Goal: Find specific page/section: Find specific page/section

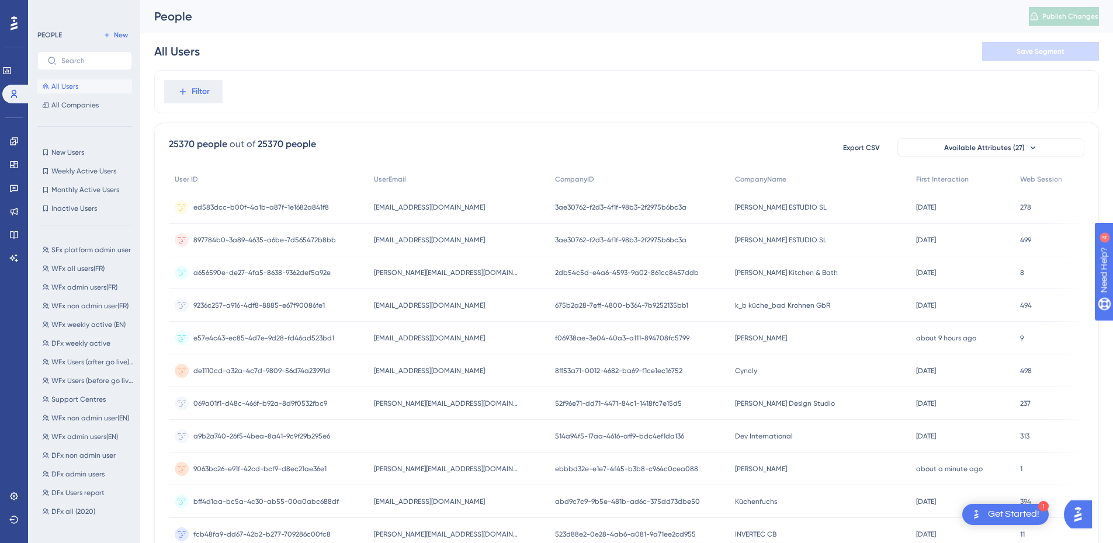
scroll to position [152, 0]
click at [93, 489] on span "DFx Users report" at bounding box center [77, 486] width 53 height 9
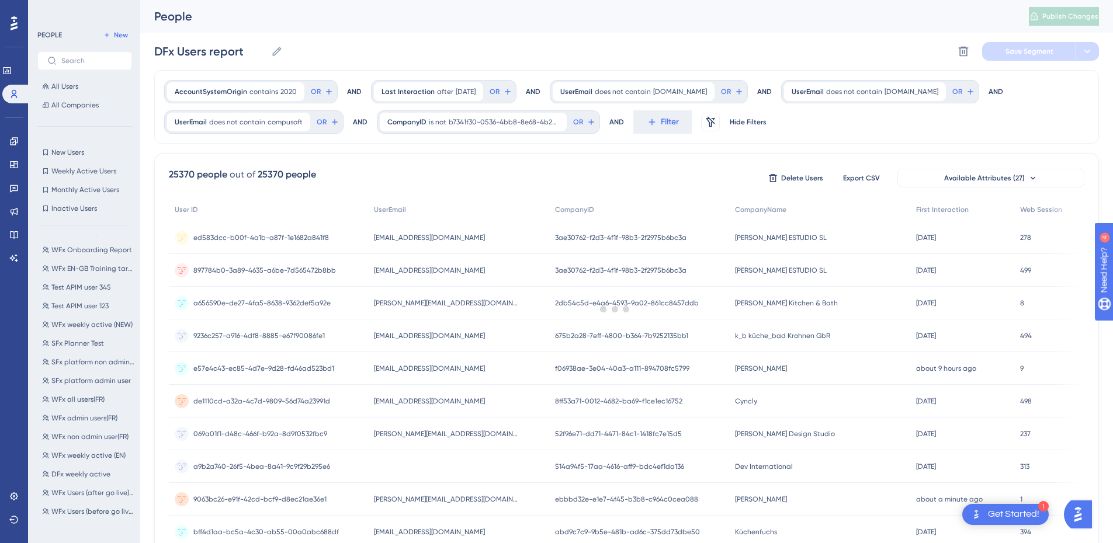
scroll to position [0, 0]
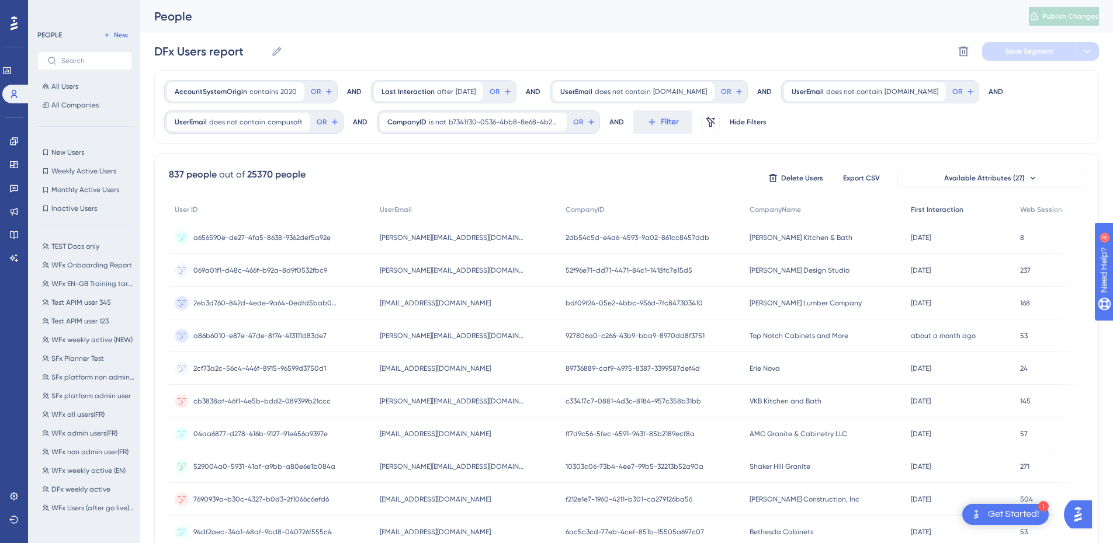
click at [917, 210] on span "First Interaction" at bounding box center [937, 209] width 53 height 9
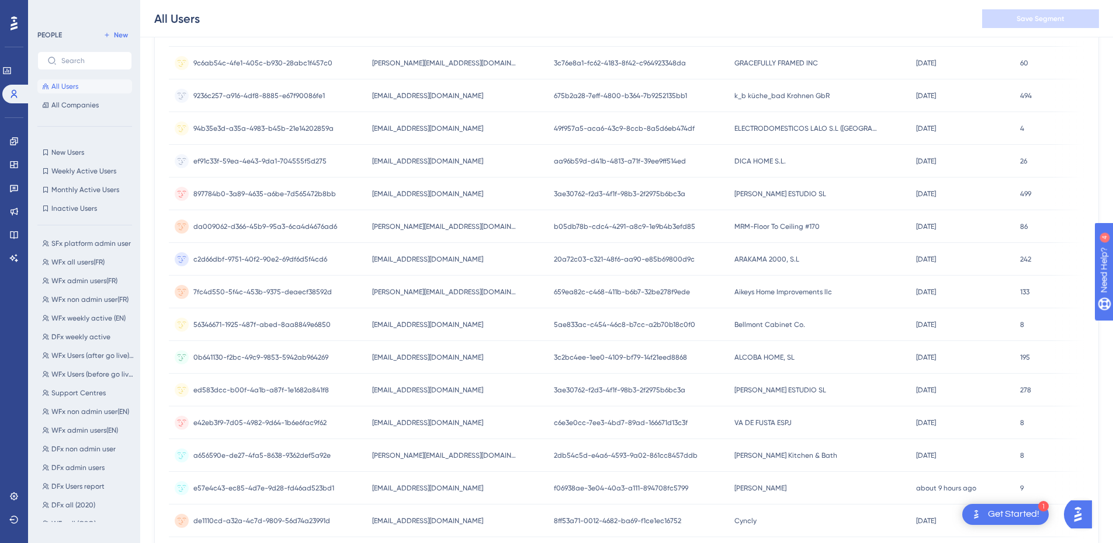
scroll to position [400, 0]
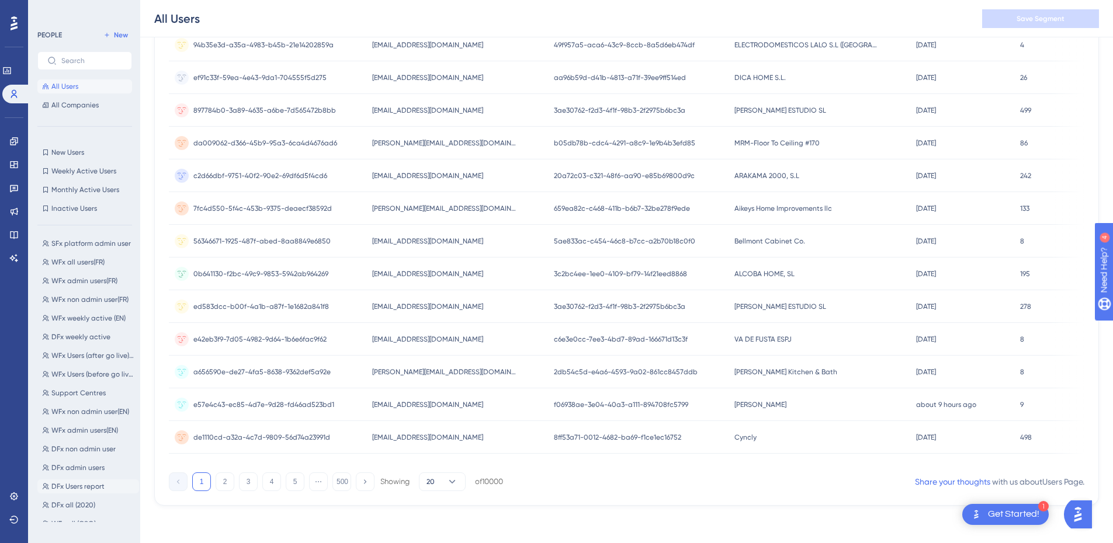
click at [102, 486] on span "DFx Users report" at bounding box center [77, 486] width 53 height 9
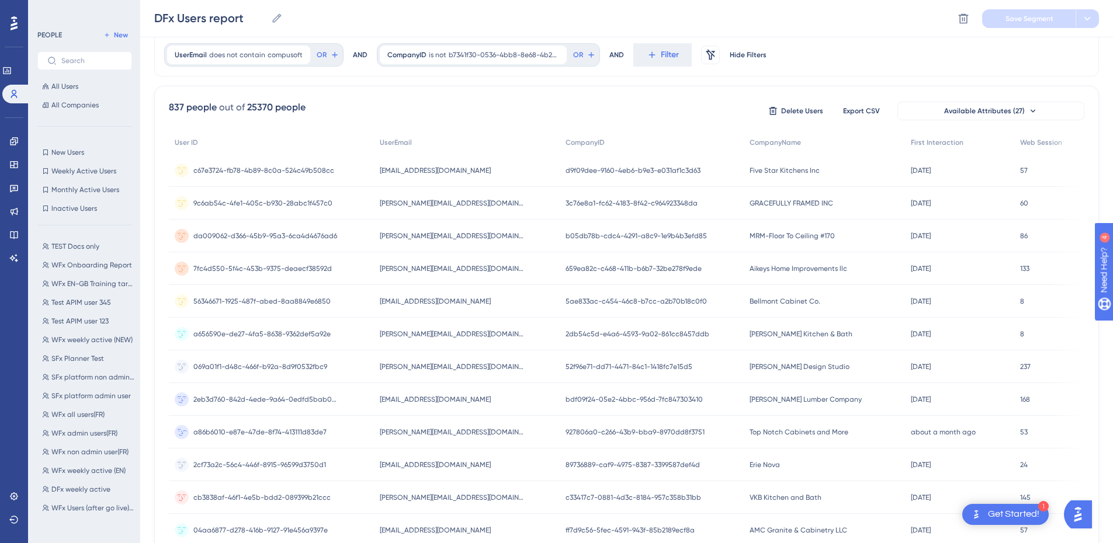
scroll to position [0, 0]
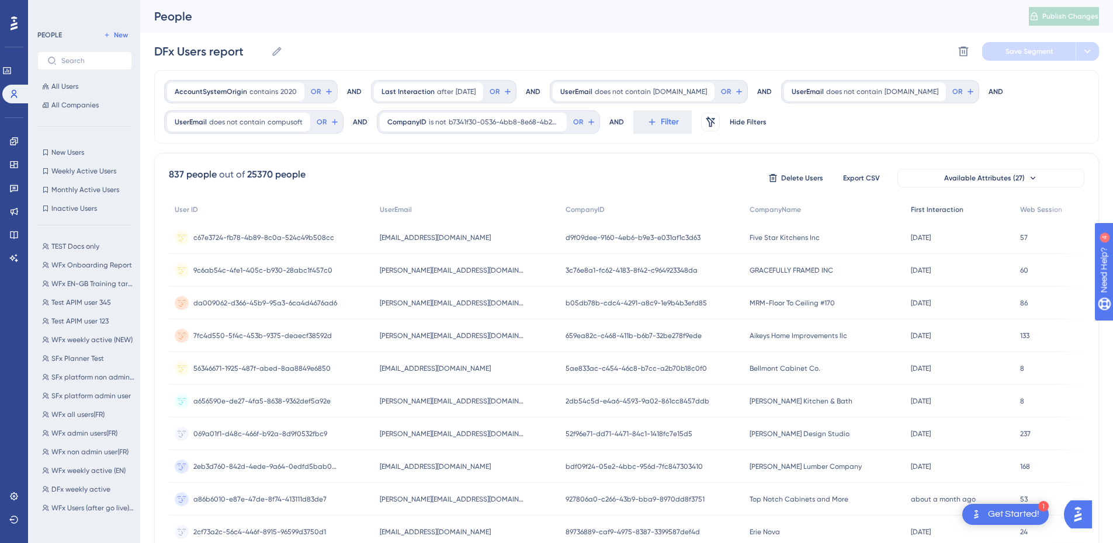
click at [922, 212] on span "First Interaction" at bounding box center [937, 209] width 53 height 9
click at [922, 212] on span "First Interaction" at bounding box center [936, 209] width 53 height 9
